Goal: Communication & Community: Answer question/provide support

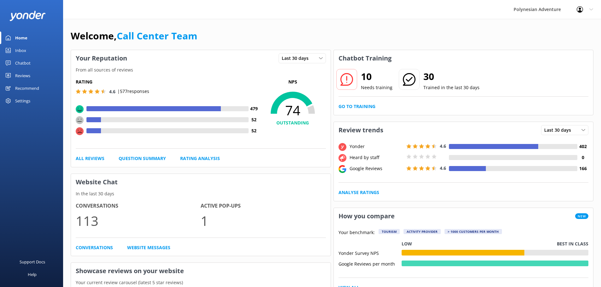
click at [15, 50] on div "Inbox" at bounding box center [20, 50] width 11 height 13
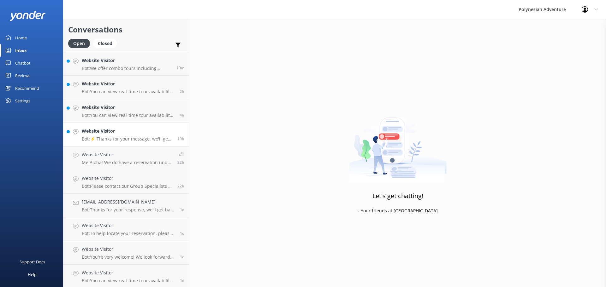
click at [144, 133] on h4 "Website Visitor" at bounding box center [127, 131] width 91 height 7
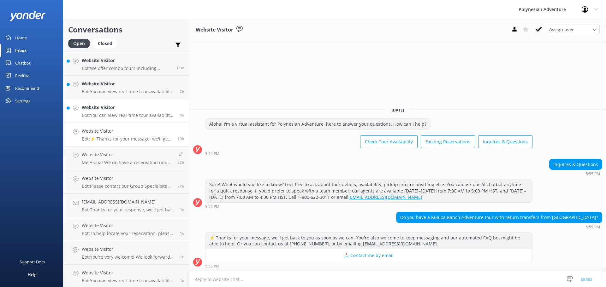
click at [100, 110] on h4 "Website Visitor" at bounding box center [128, 107] width 93 height 7
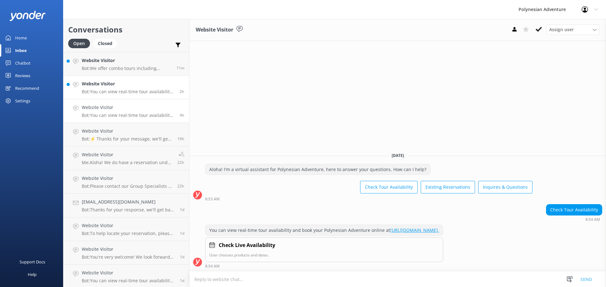
click at [109, 86] on h4 "Website Visitor" at bounding box center [128, 83] width 93 height 7
click at [109, 66] on p "Bot: We offer combo tours including helicopter adventures and one-day packages …" at bounding box center [127, 69] width 90 height 6
